Goal: Information Seeking & Learning: Understand process/instructions

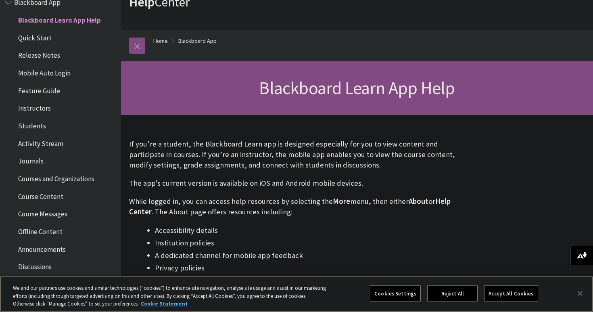
click at [513, 295] on button "Accept All Cookies" at bounding box center [511, 293] width 54 height 17
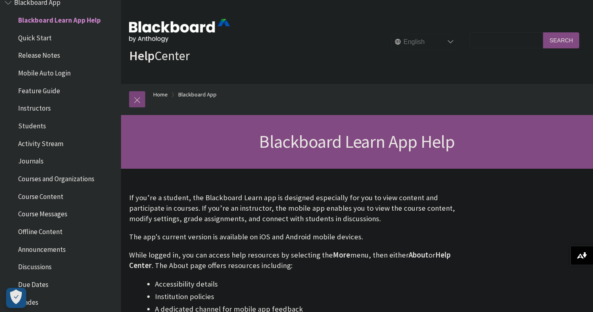
click at [140, 98] on link at bounding box center [137, 99] width 16 height 16
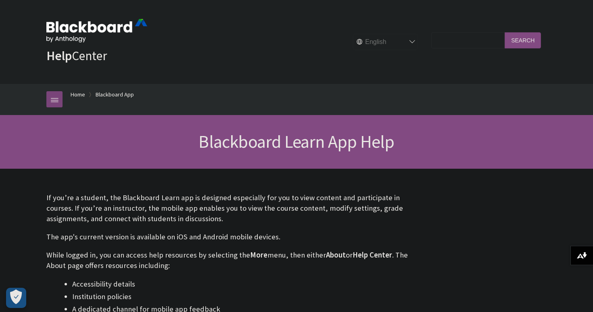
click at [50, 100] on link at bounding box center [54, 99] width 16 height 16
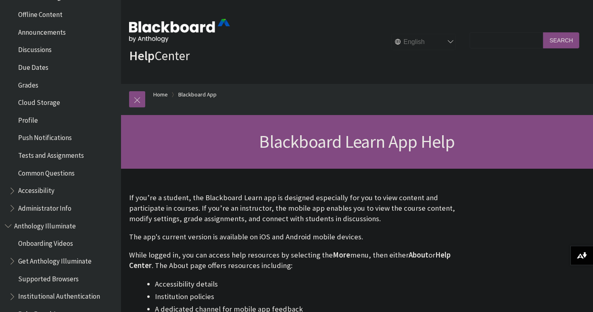
scroll to position [303, 0]
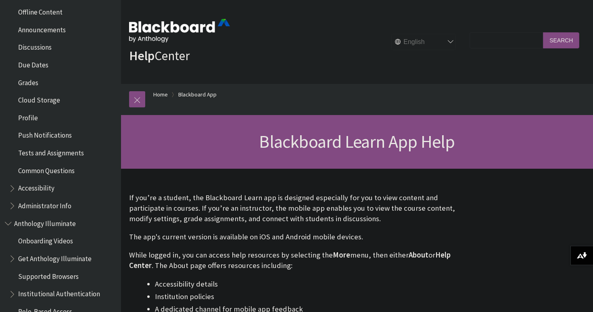
click at [36, 199] on span "Administrator Info" at bounding box center [44, 204] width 53 height 11
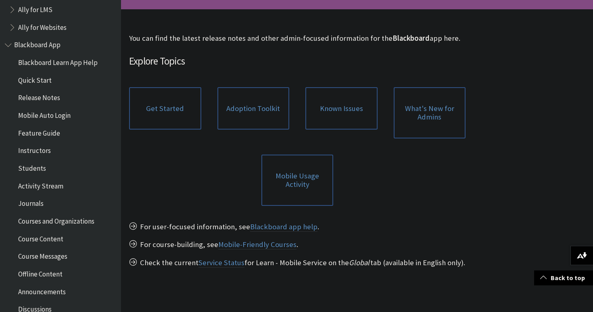
scroll to position [41, 0]
click at [40, 165] on span "Students" at bounding box center [32, 167] width 28 height 11
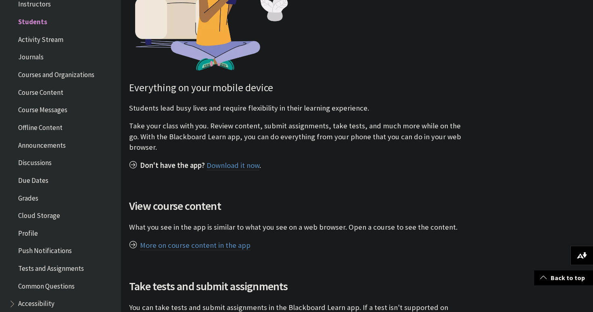
scroll to position [270, 0]
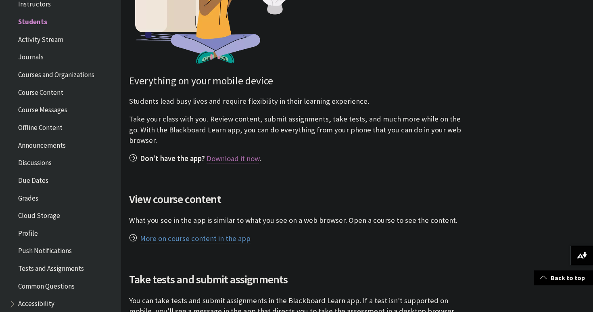
click at [233, 157] on link "Download it now" at bounding box center [233, 159] width 53 height 10
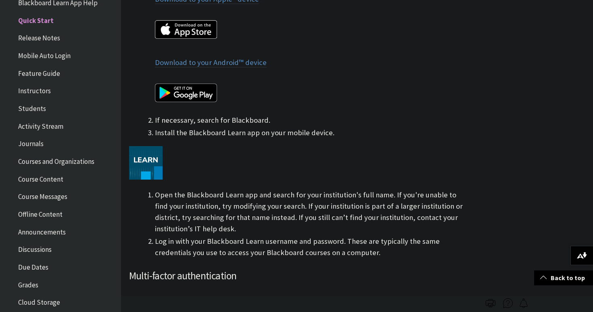
scroll to position [439, 0]
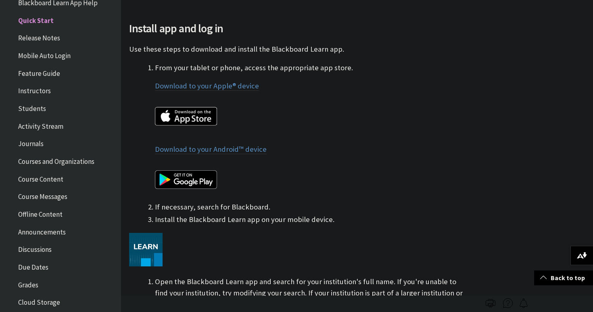
click at [194, 111] on img at bounding box center [186, 116] width 62 height 19
click at [222, 81] on link "Download to your Apple® device" at bounding box center [207, 86] width 104 height 10
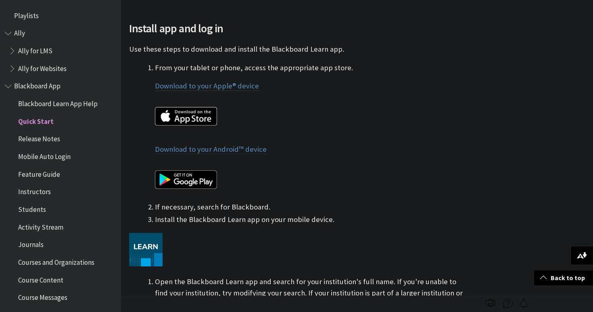
scroll to position [0, 0]
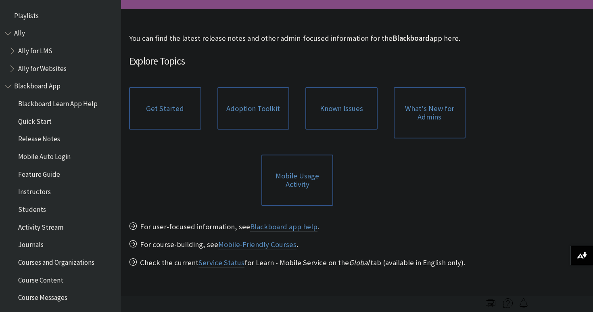
scroll to position [483, 0]
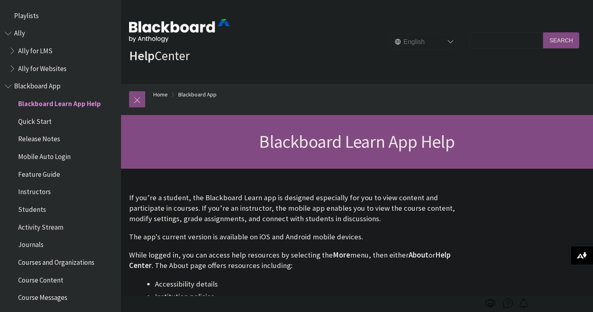
scroll to position [84, 0]
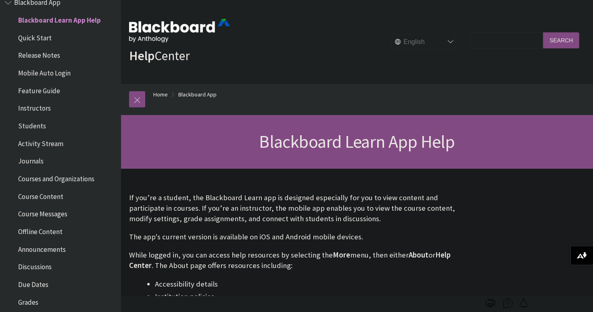
click at [72, 174] on span "Courses and Organizations" at bounding box center [56, 177] width 76 height 11
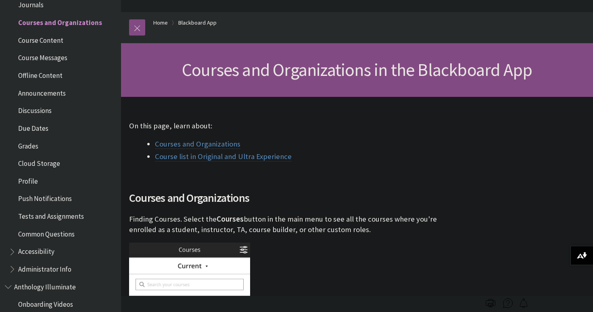
scroll to position [71, 0]
click at [227, 143] on link "Courses and Organizations" at bounding box center [198, 145] width 86 height 10
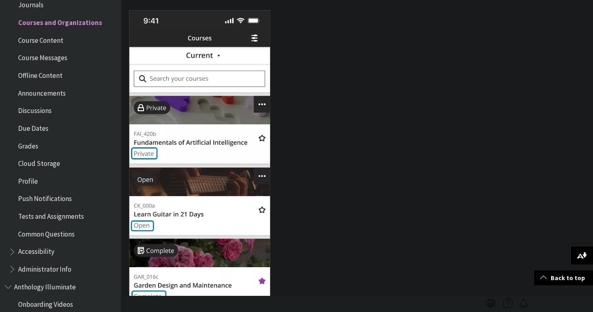
scroll to position [849, 0]
